Goal: Communication & Community: Connect with others

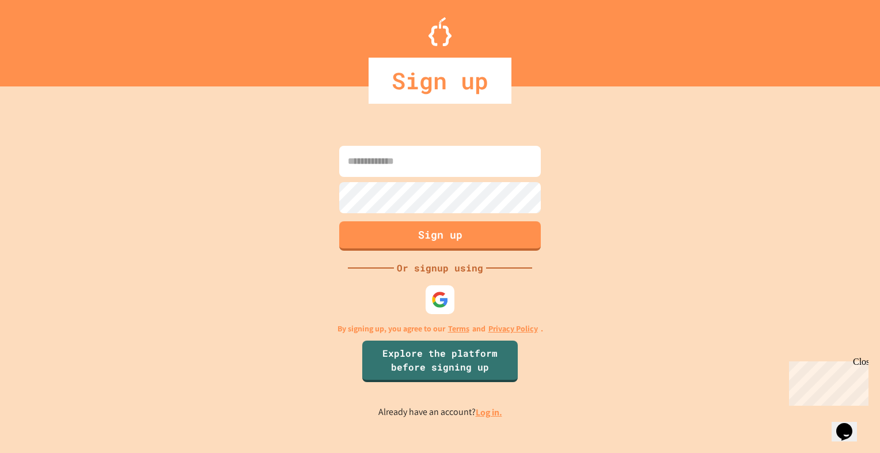
click at [403, 155] on input at bounding box center [440, 161] width 202 height 31
click at [447, 301] on img at bounding box center [440, 299] width 19 height 19
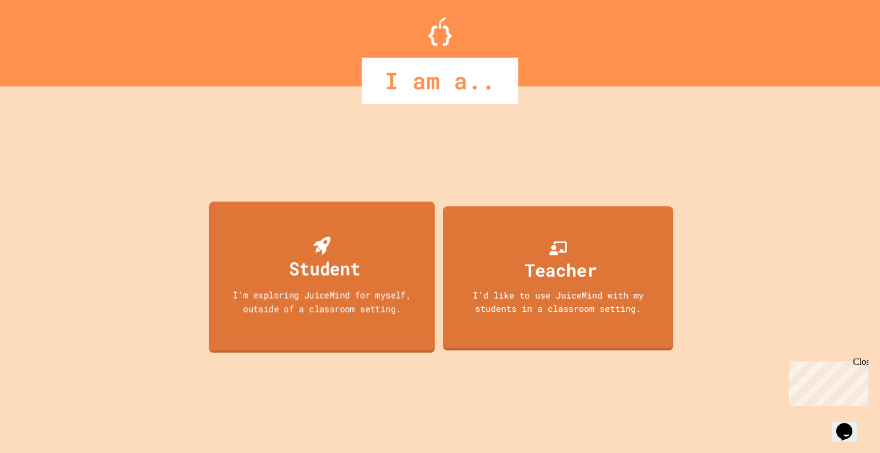
click at [332, 303] on div "I'm exploring JuiceMind for myself, outside of a classroom setting." at bounding box center [321, 301] width 203 height 27
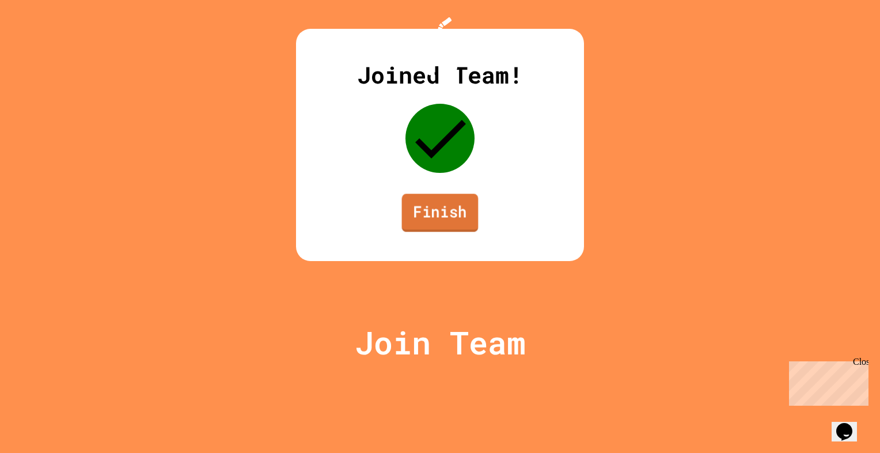
click at [448, 231] on link "Finish" at bounding box center [440, 212] width 77 height 38
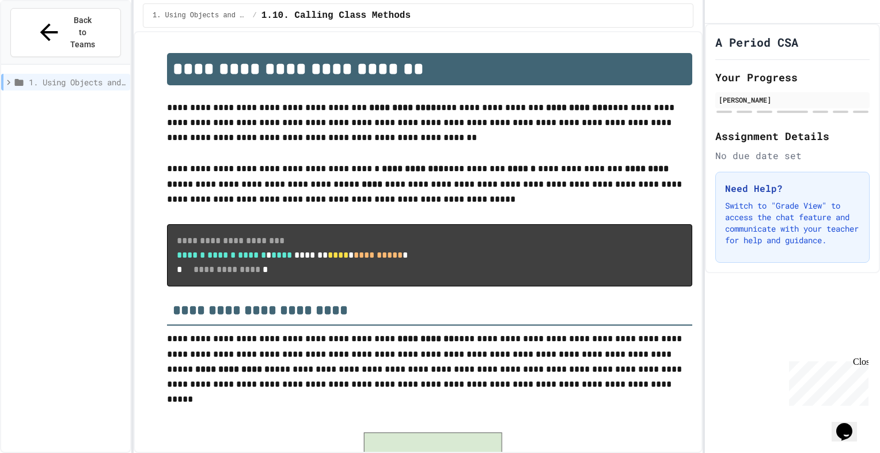
scroll to position [873, 0]
